Goal: Task Accomplishment & Management: Use online tool/utility

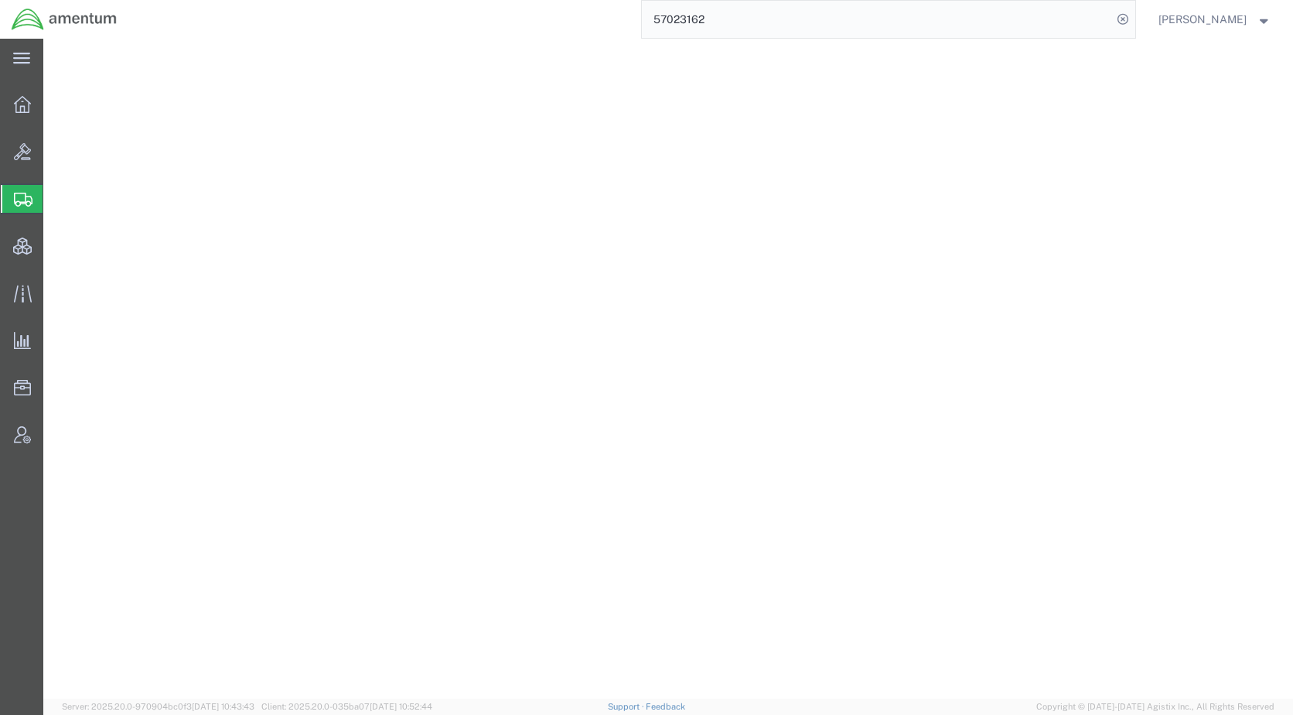
select select "PAIL"
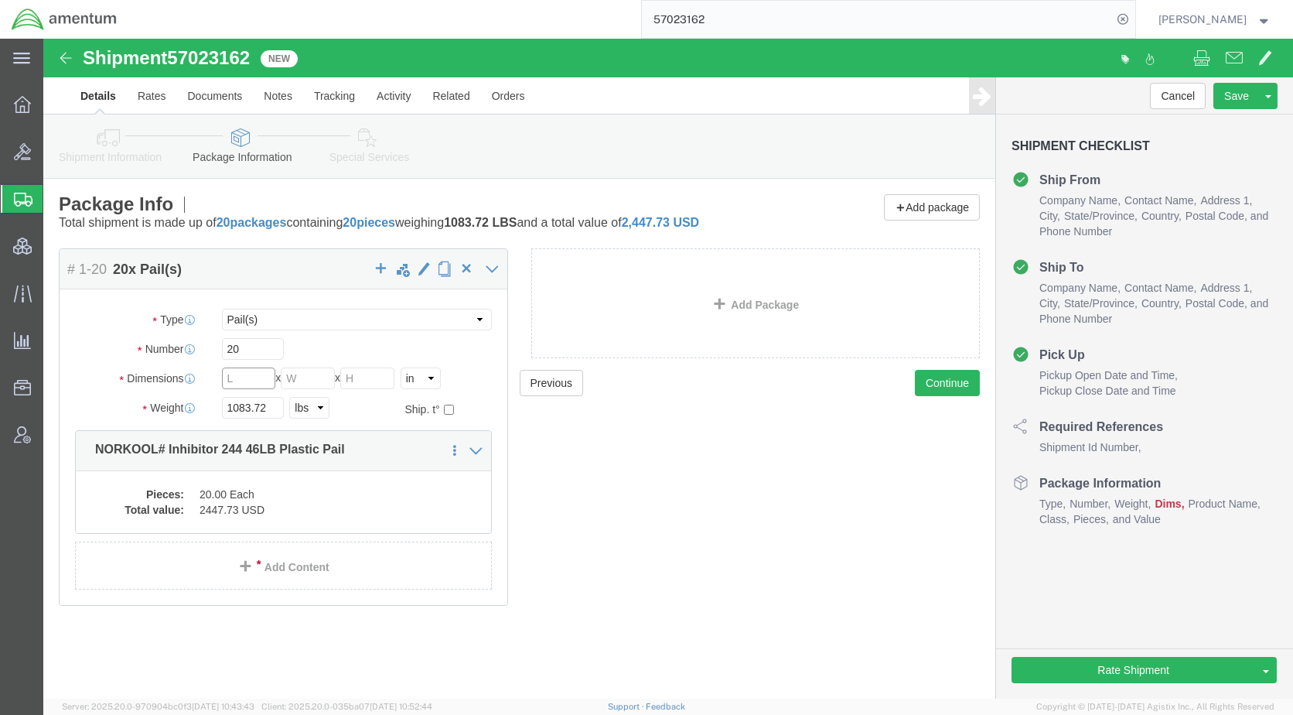
click input "text"
type input "43"
type input "30"
drag, startPoint x: 206, startPoint y: 312, endPoint x: 140, endPoint y: 309, distance: 65.8
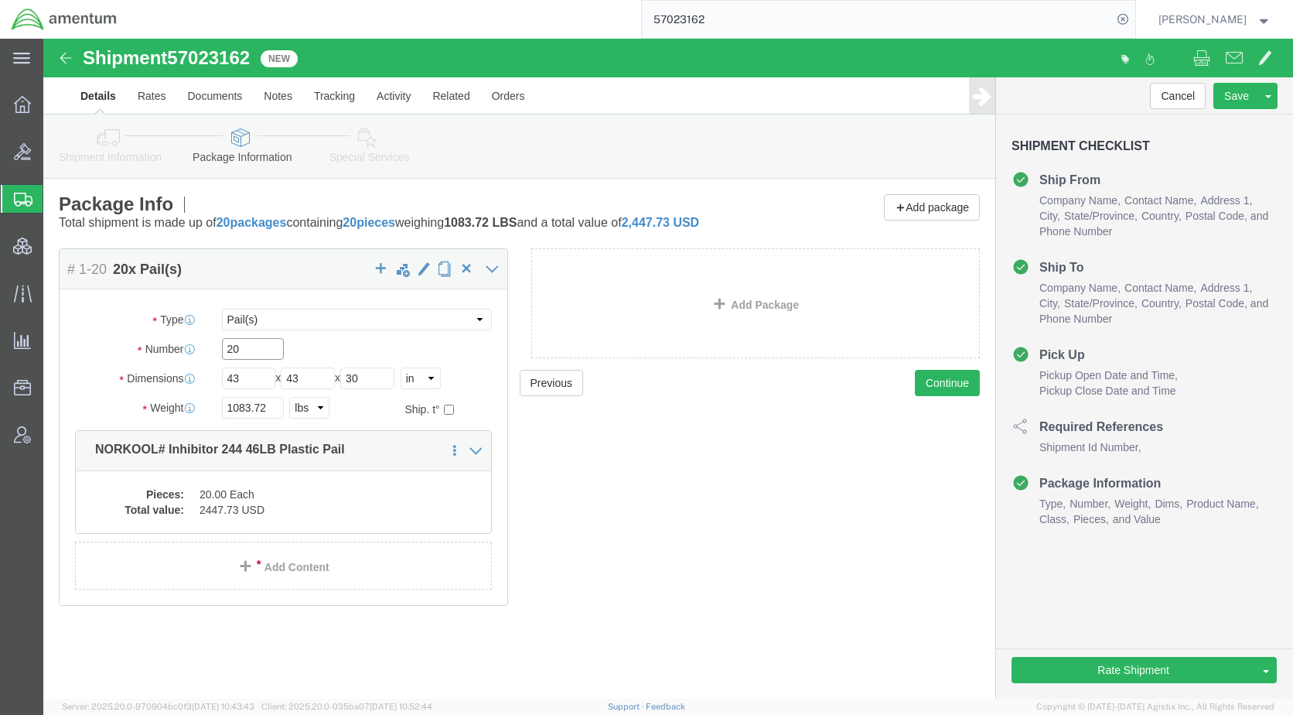
click div "Number 20"
type input "1"
click select "Select BCK Boxes Bale(s) Basket(s) Bolt(s) Bottle(s) Buckets Bulk Bundle(s) Can…"
select select "PSNS"
click select "Select BCK Boxes Bale(s) Basket(s) Bolt(s) Bottle(s) Buckets Bulk Bundle(s) Can…"
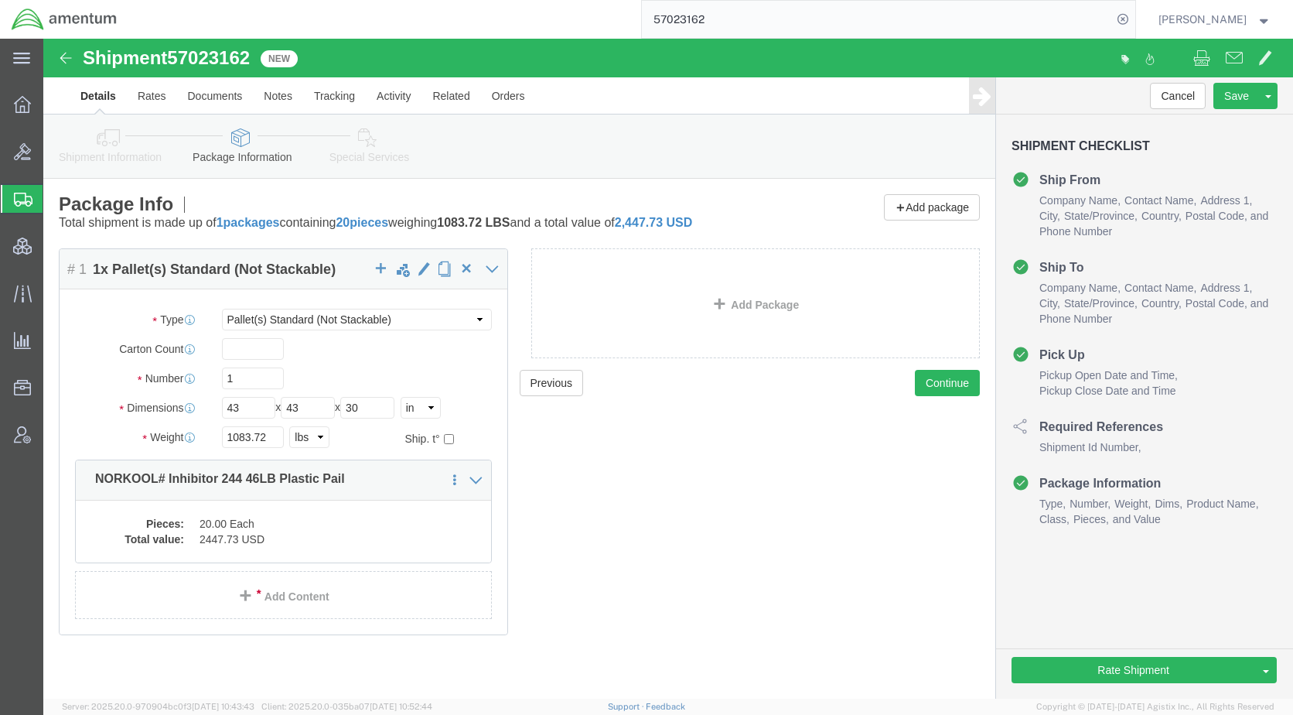
click icon
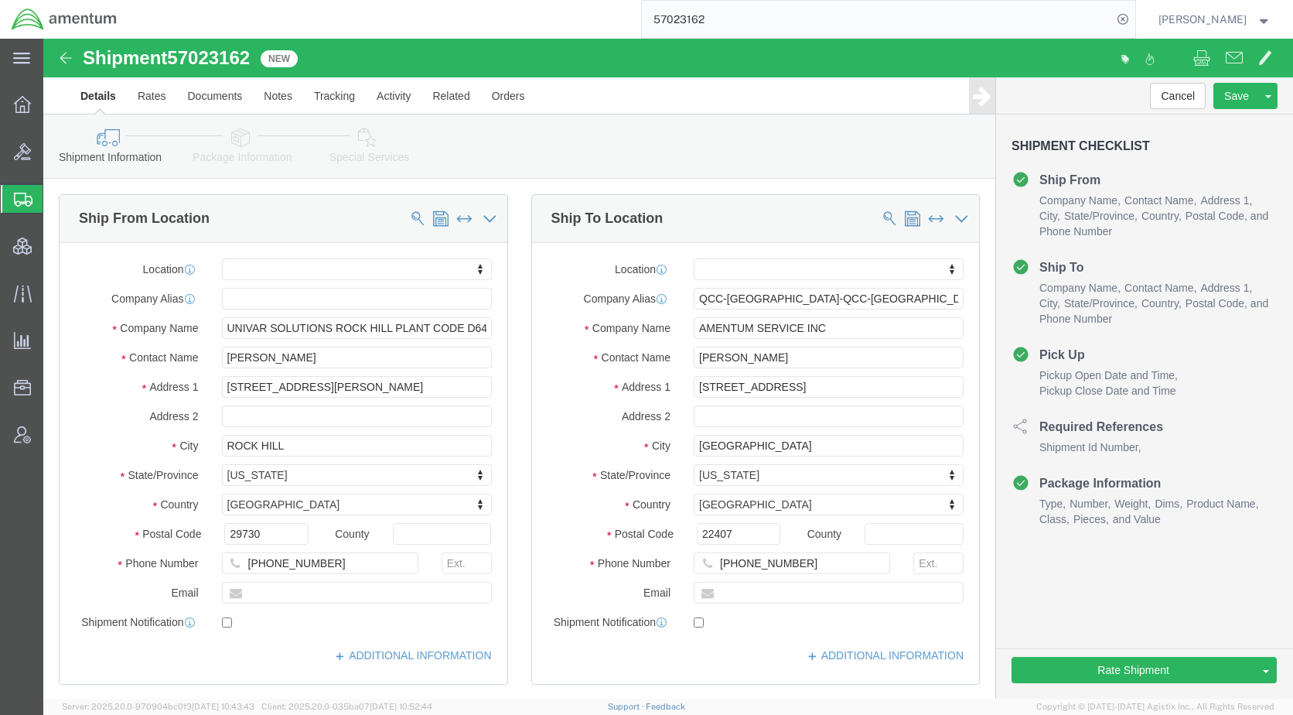
click icon
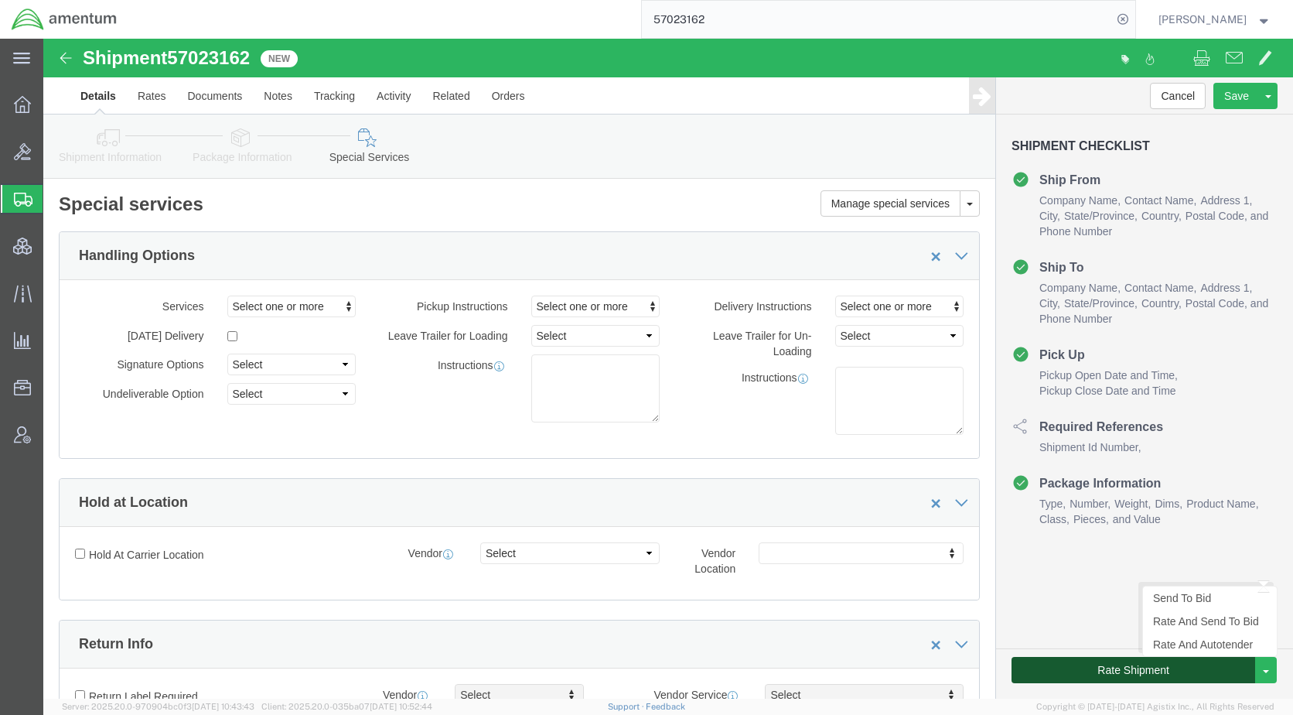
click button "Rate Shipment"
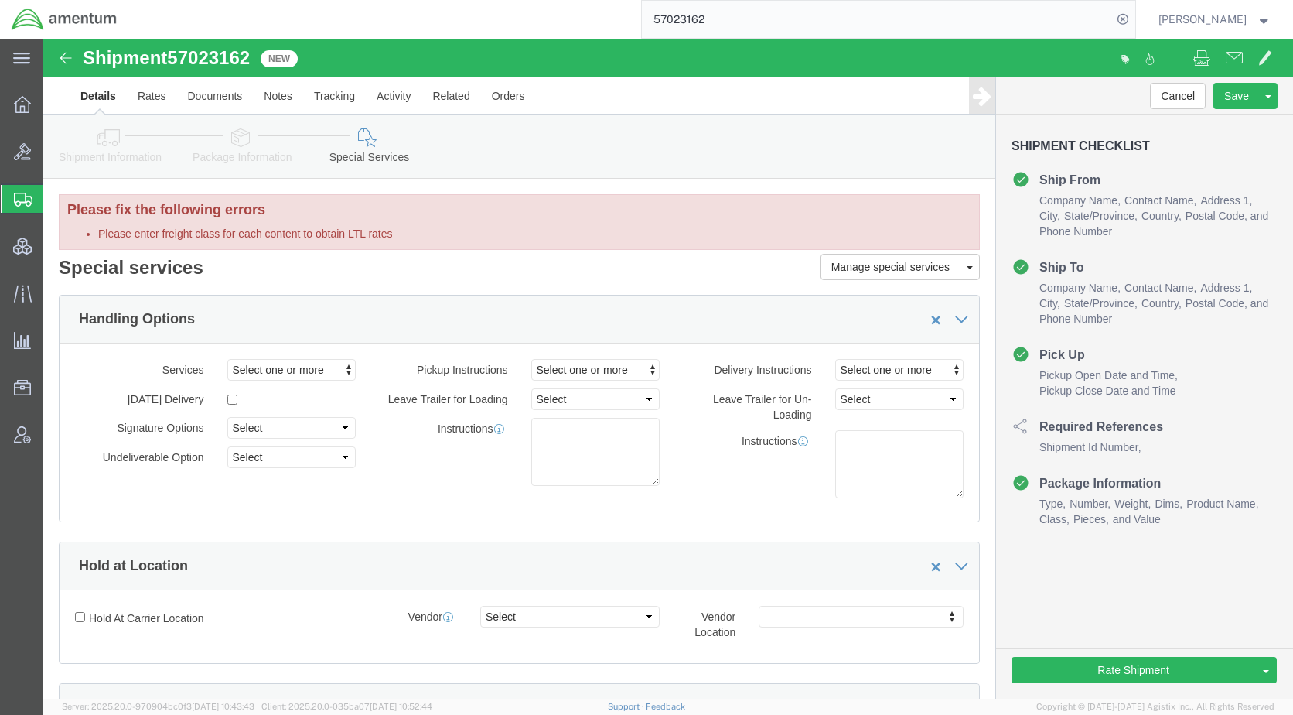
click icon
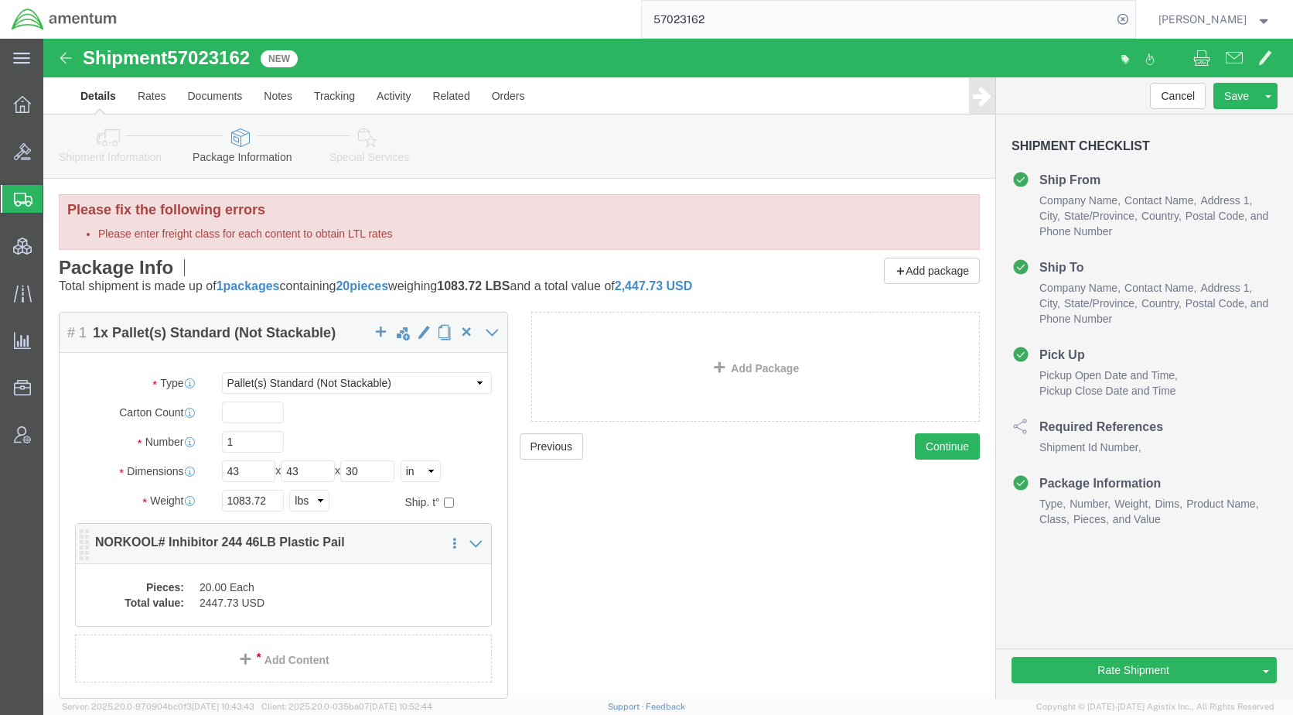
click dd "2447.73 USD"
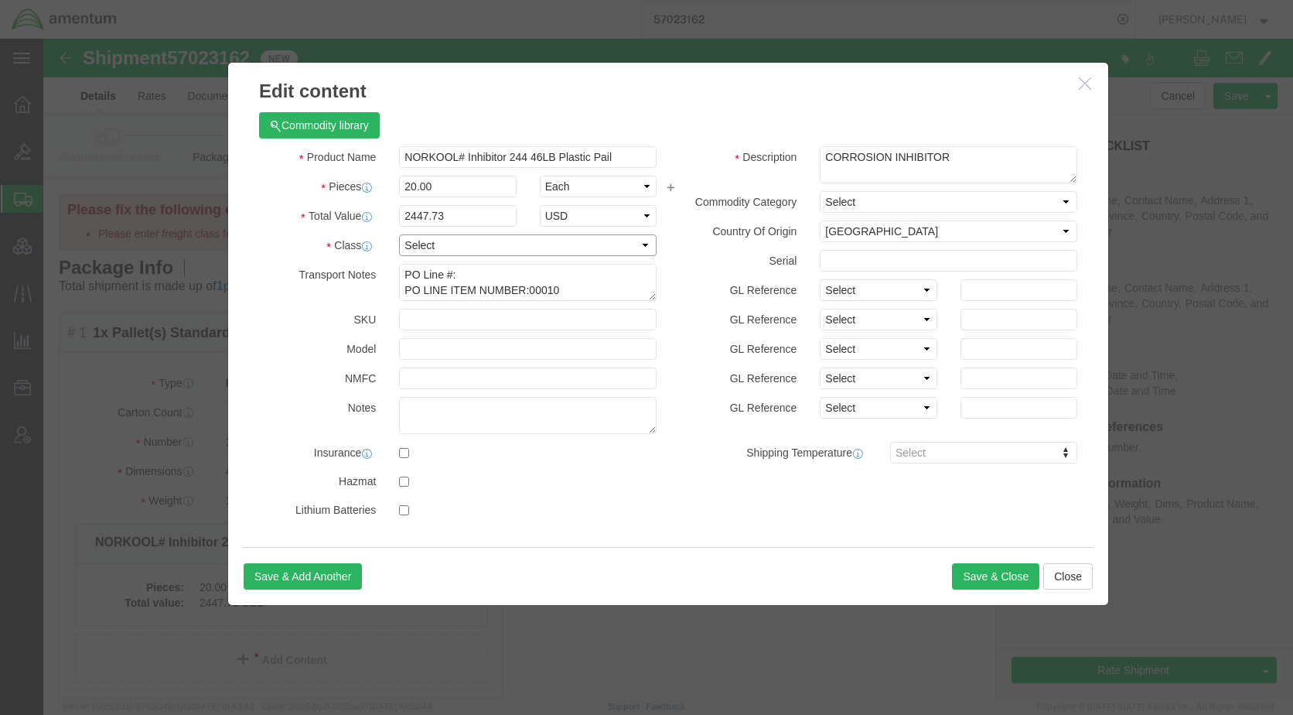
click select "Select 50 55 60 65 70 85 92.5 100 125 175 250 300 400"
select select "50"
click select "Select 50 55 60 65 70 85 92.5 100 125 175 250 300 400"
click button "Save & Close"
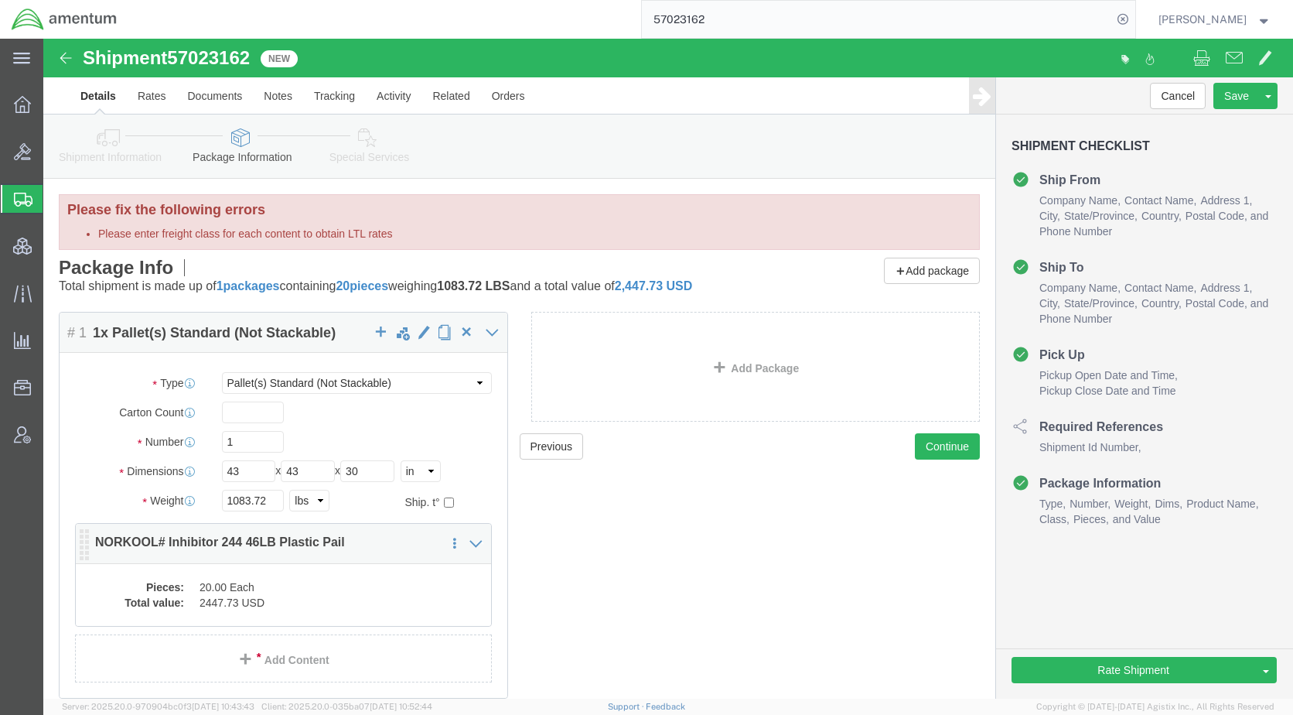
click dd "20.00 Each"
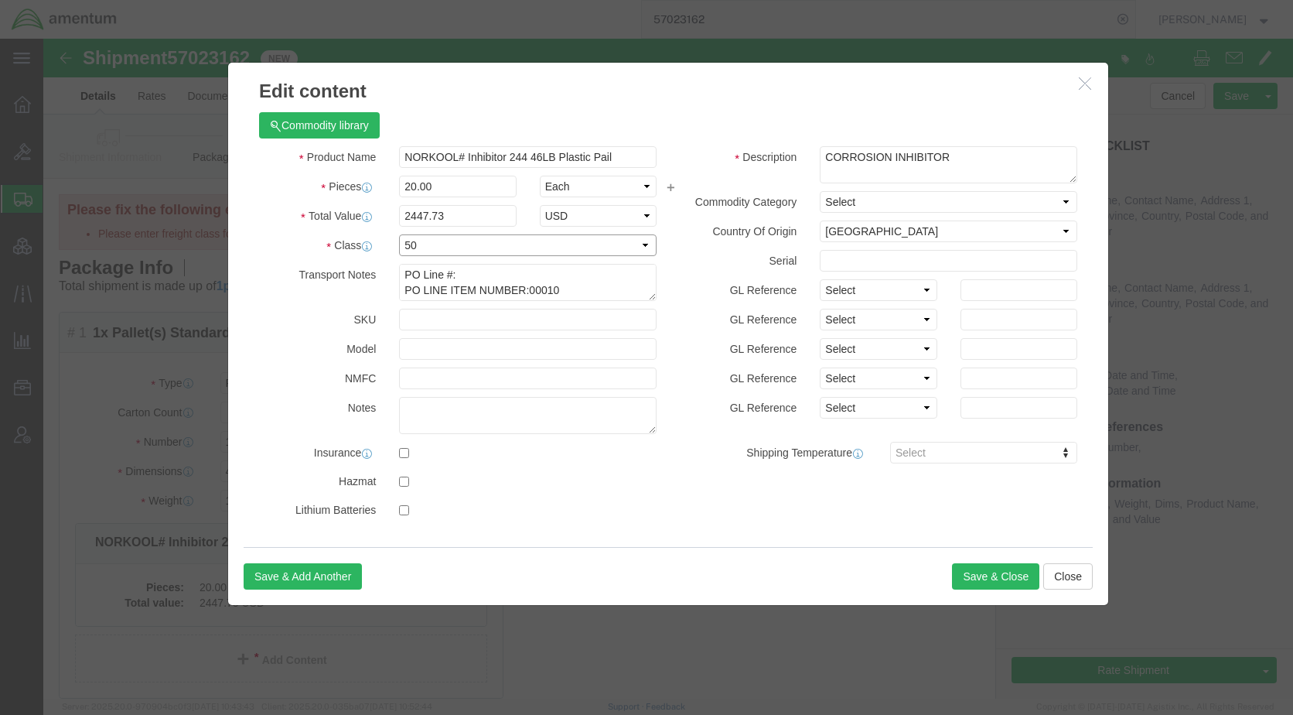
click select "Select 50 55 60 65 70 85 92.5 100 125 175 250 300 400"
select select "60"
click select "Select 50 55 60 65 70 85 92.5 100 125 175 250 300 400"
click button "Save & Close"
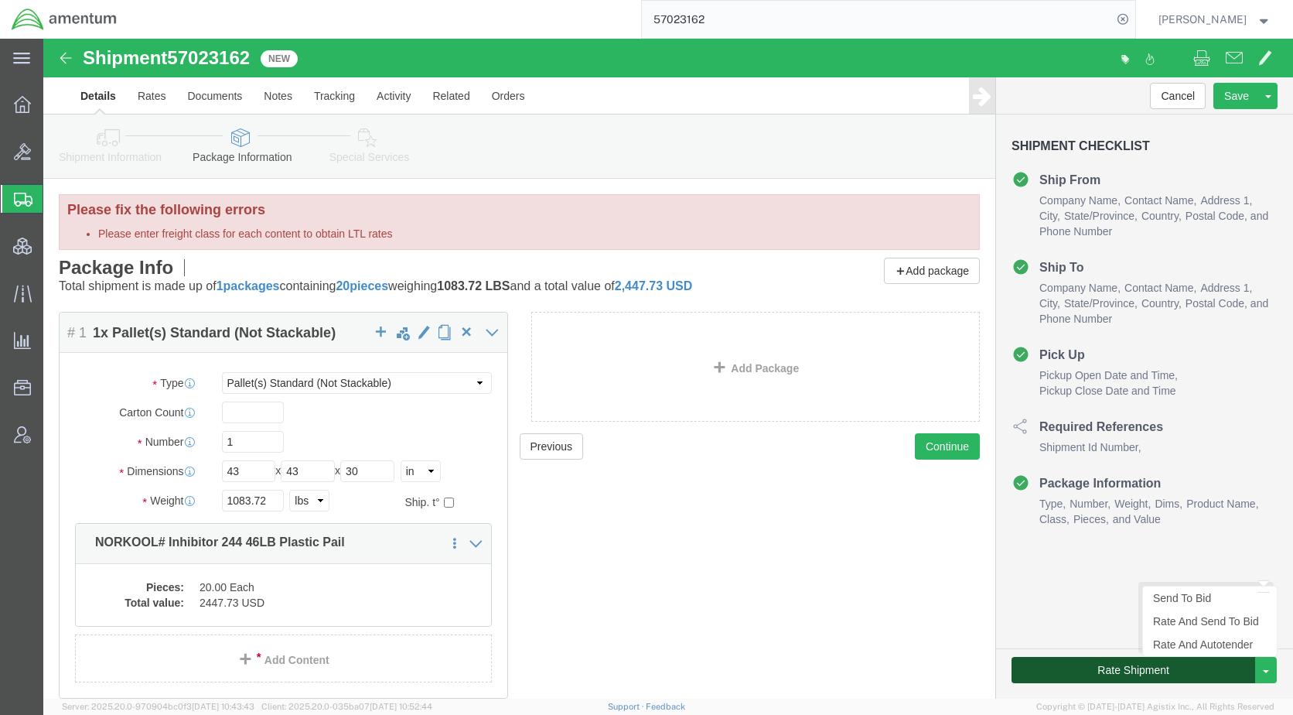
click button "Rate Shipment"
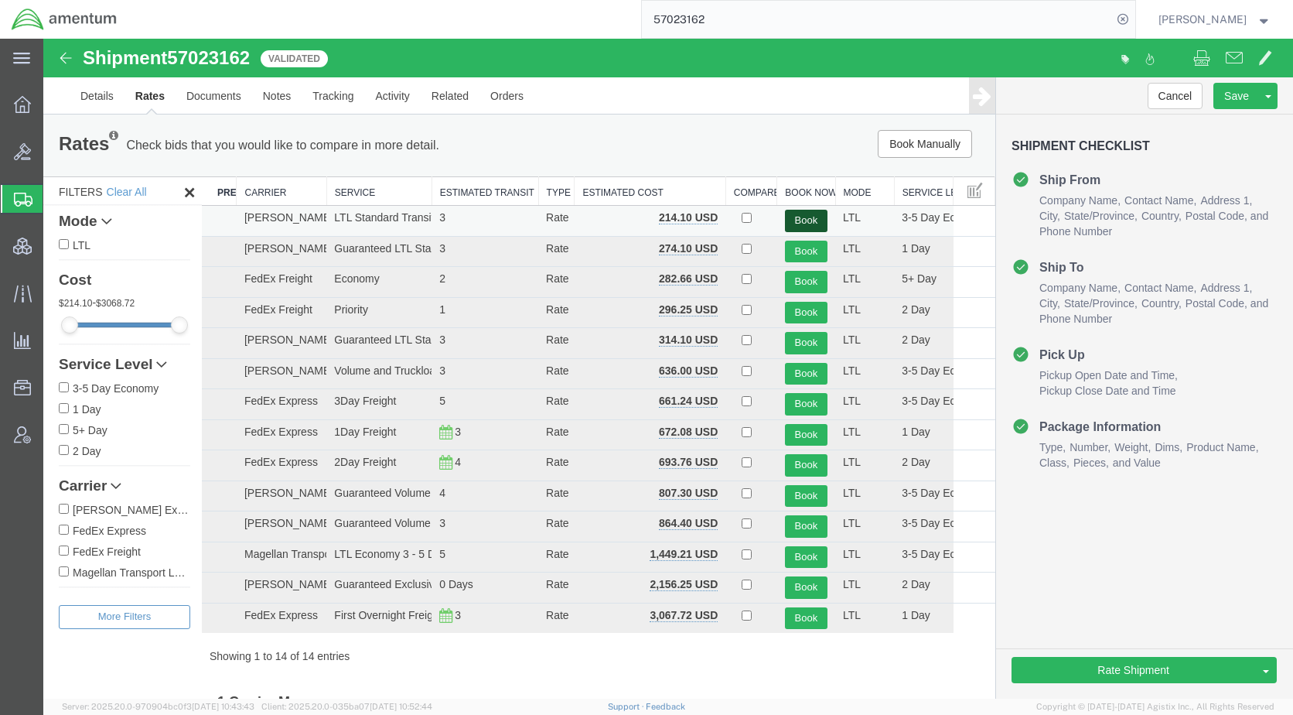
click at [792, 219] on button "Book" at bounding box center [806, 221] width 43 height 22
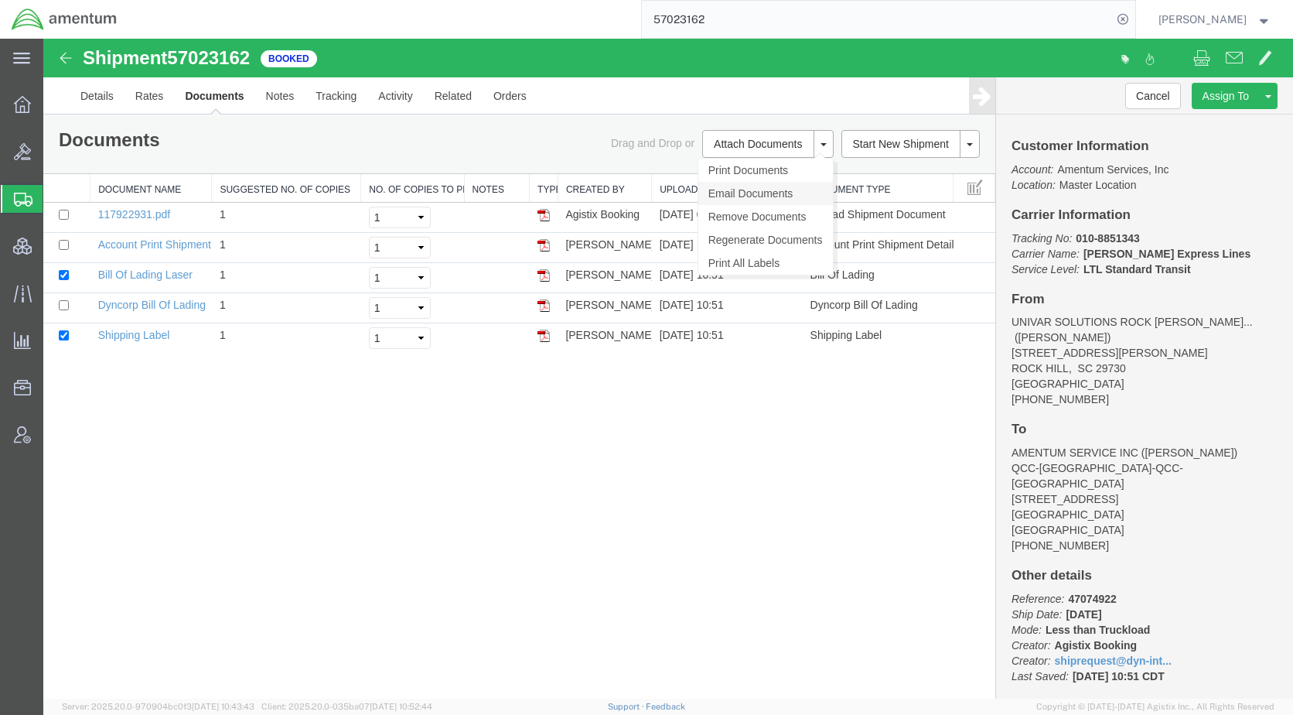
click at [756, 189] on link "Email Documents" at bounding box center [765, 193] width 135 height 23
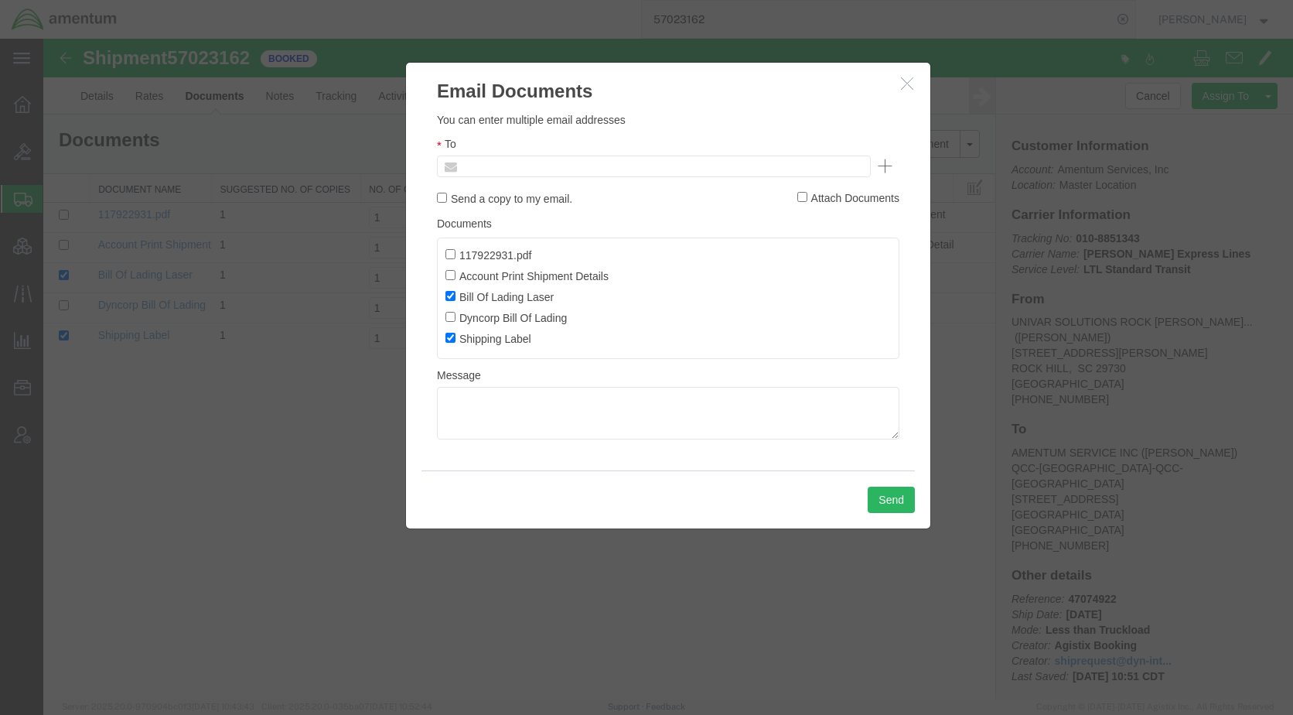
click at [559, 167] on input "text" at bounding box center [549, 166] width 181 height 20
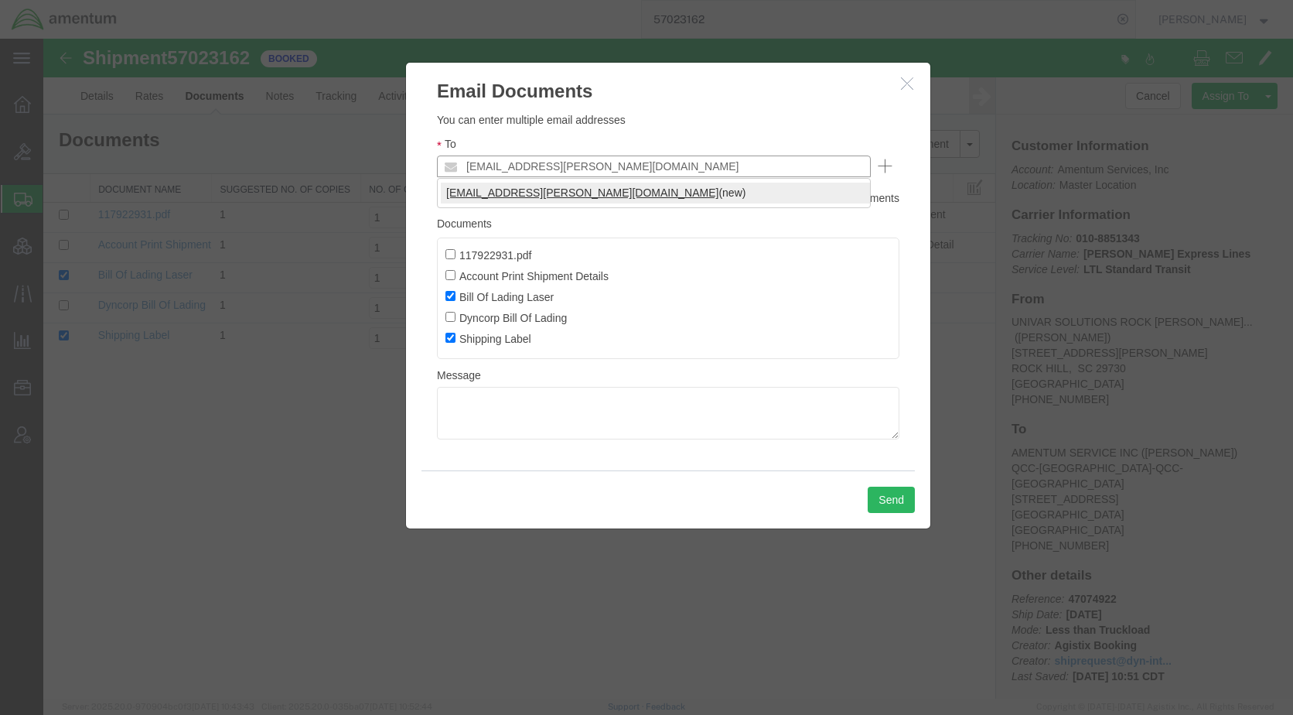
type input "[EMAIL_ADDRESS][PERSON_NAME][DOMAIN_NAME]"
click at [868, 500] on button "Send" at bounding box center [891, 499] width 47 height 26
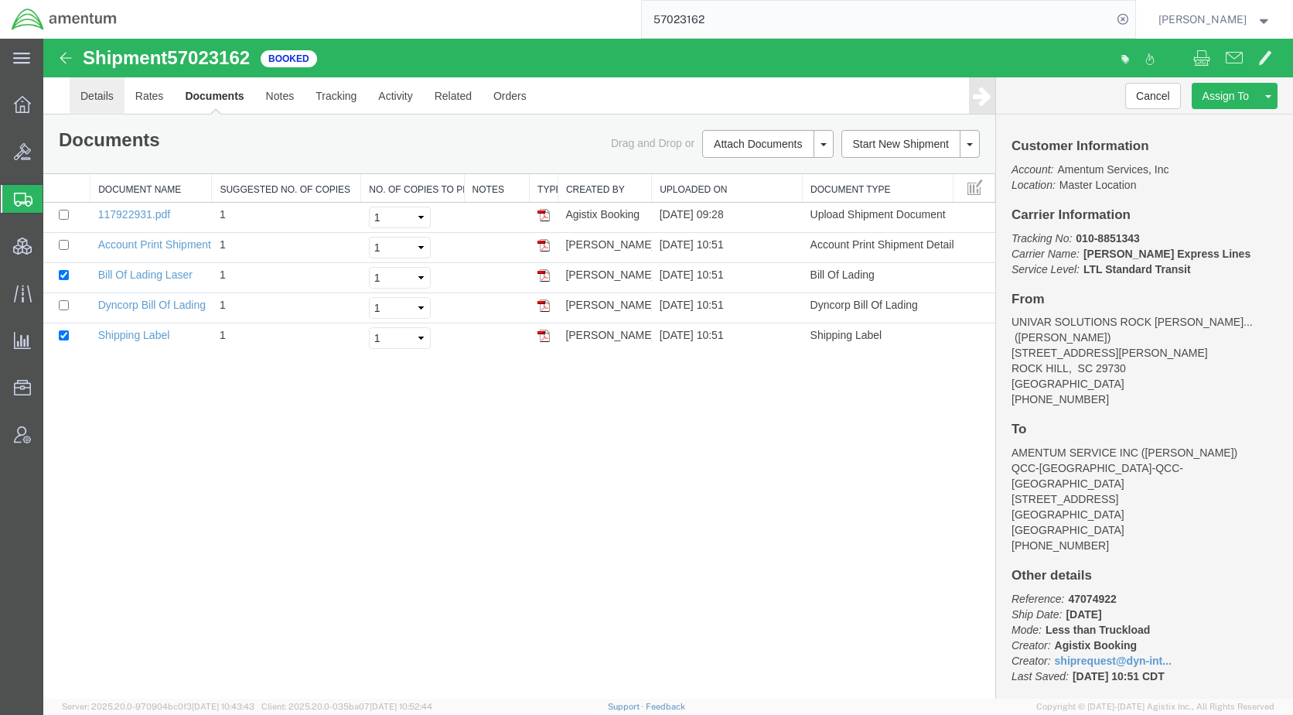
click at [94, 98] on link "Details" at bounding box center [97, 95] width 55 height 37
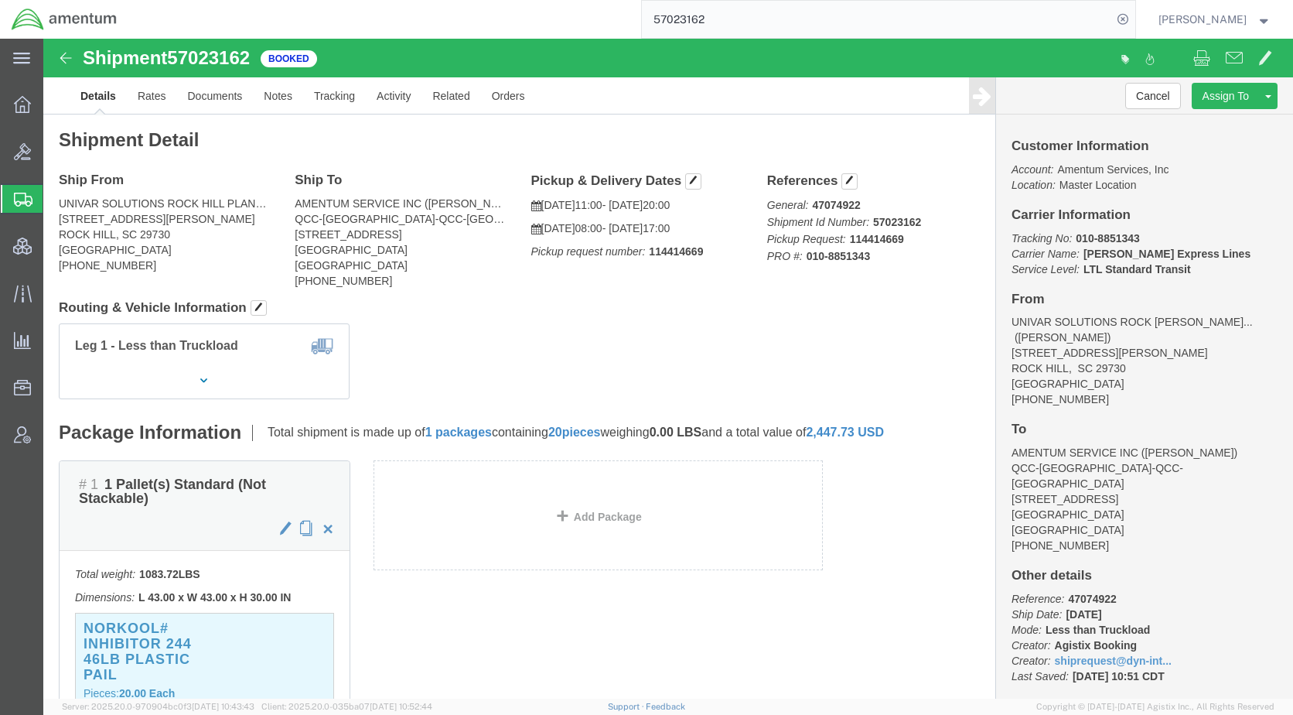
click div "# 1 1 Pallet(s) Standard (Not Stackable) Total weight: 1083.72 LBS Dimensions: …"
